Goal: Navigation & Orientation: Find specific page/section

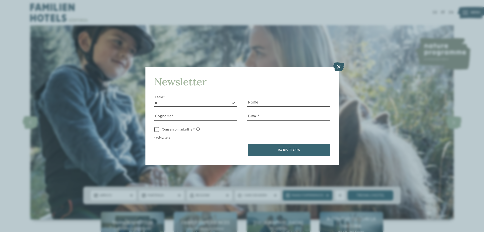
click at [338, 66] on icon at bounding box center [338, 66] width 11 height 9
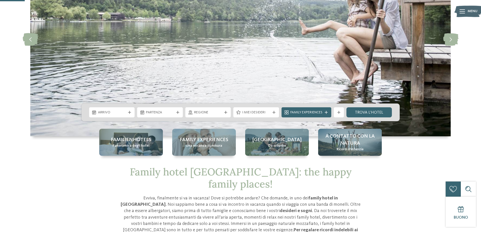
scroll to position [76, 0]
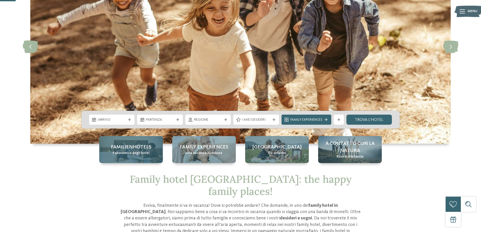
click at [144, 153] on span "Panoramica degli hotel" at bounding box center [130, 153] width 37 height 5
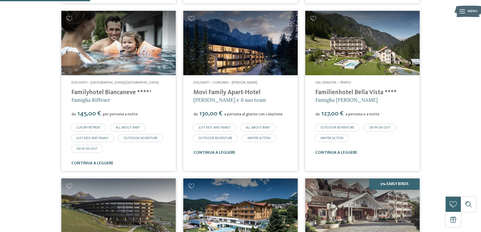
scroll to position [429, 0]
